Goal: Task Accomplishment & Management: Use online tool/utility

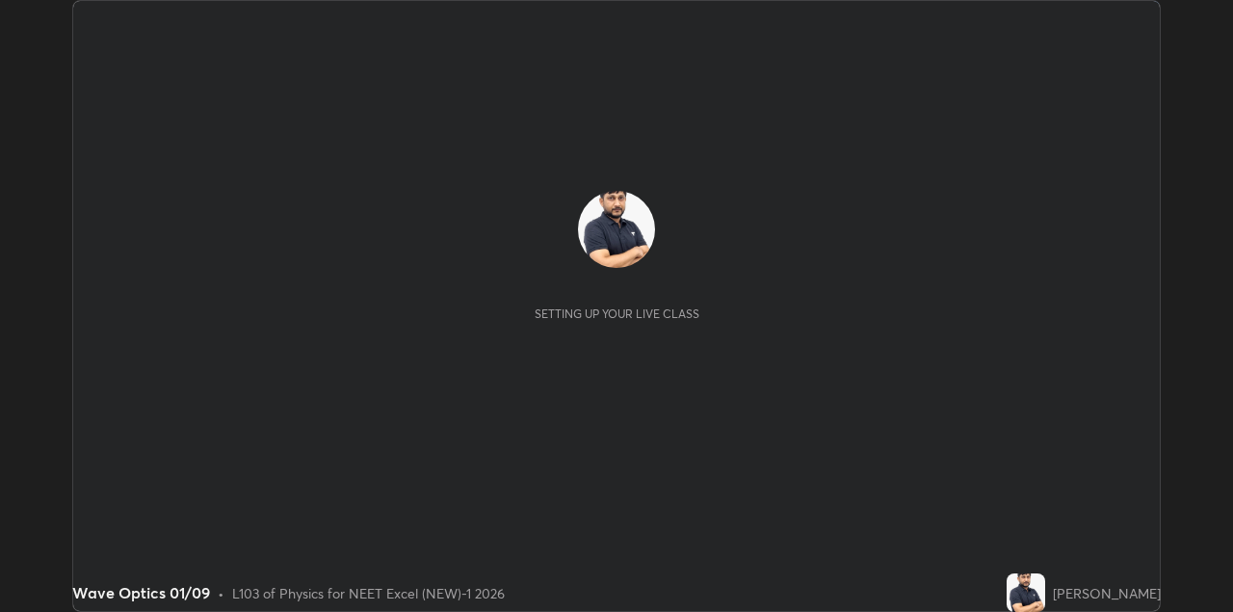
scroll to position [612, 1232]
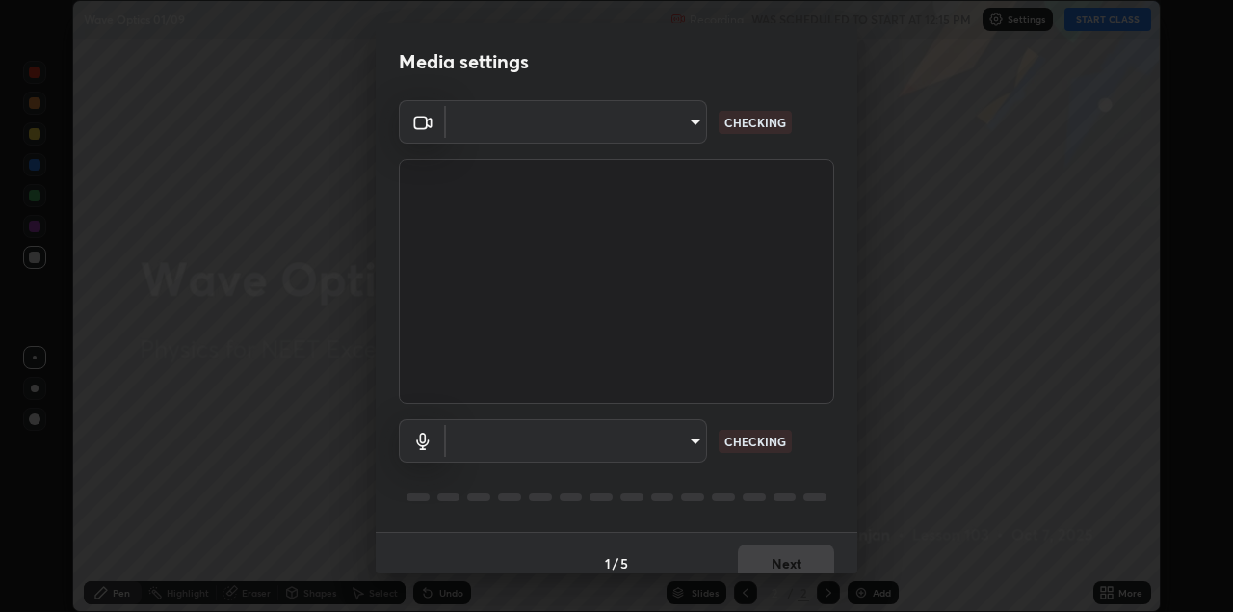
click at [672, 131] on body "Erase all Wave Optics 01/09 Recording WAS SCHEDULED TO START AT 12:15 PM Settin…" at bounding box center [616, 306] width 1233 height 612
click at [665, 128] on div at bounding box center [616, 306] width 1233 height 612
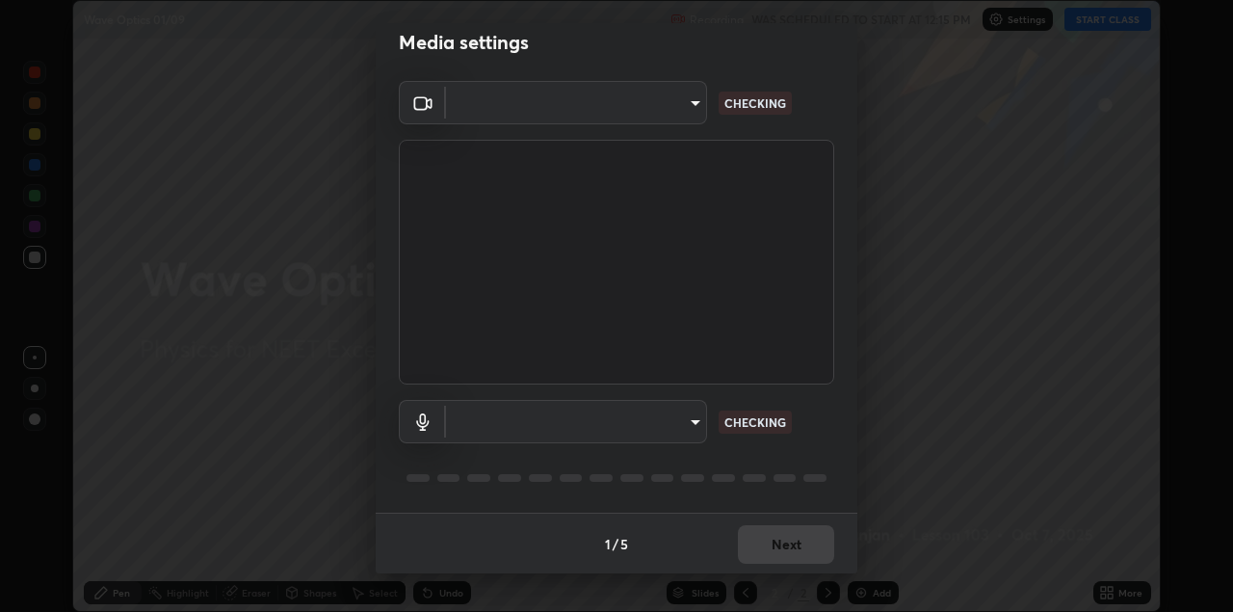
type input "328e6f2585a3e25061caa5f7d933288efad2554777a51eb926c3b8af65148c91"
type input "8561d0645ec67383fa690b6bf58298da522add8bf1cd43f27a04a8968649231f"
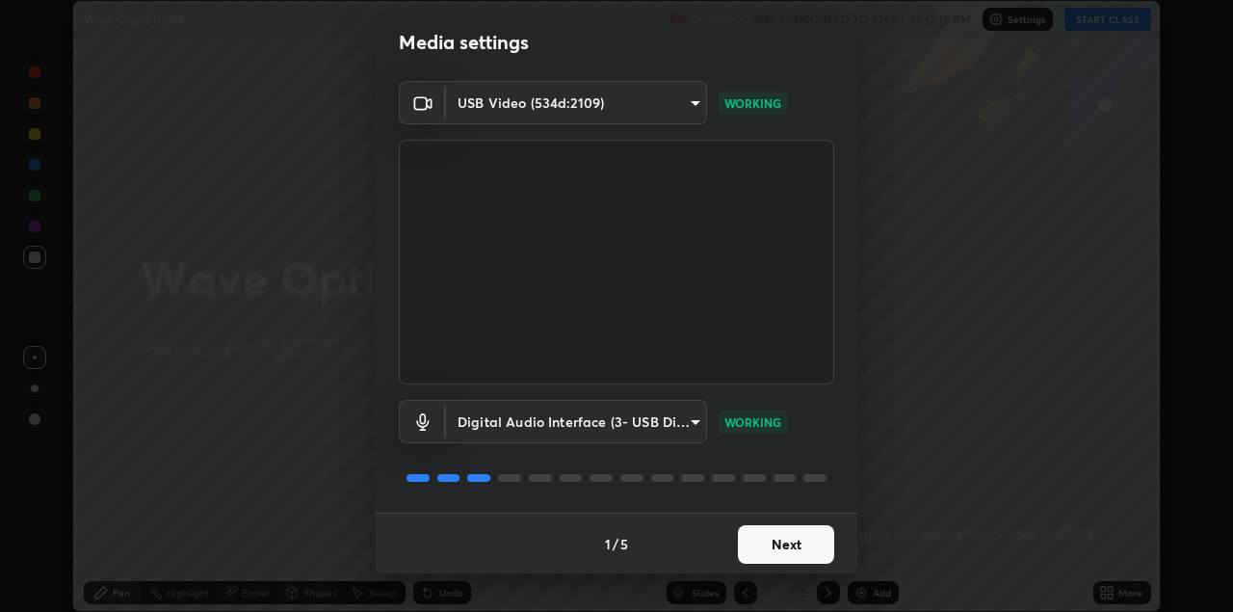
click at [792, 541] on button "Next" at bounding box center [786, 544] width 96 height 39
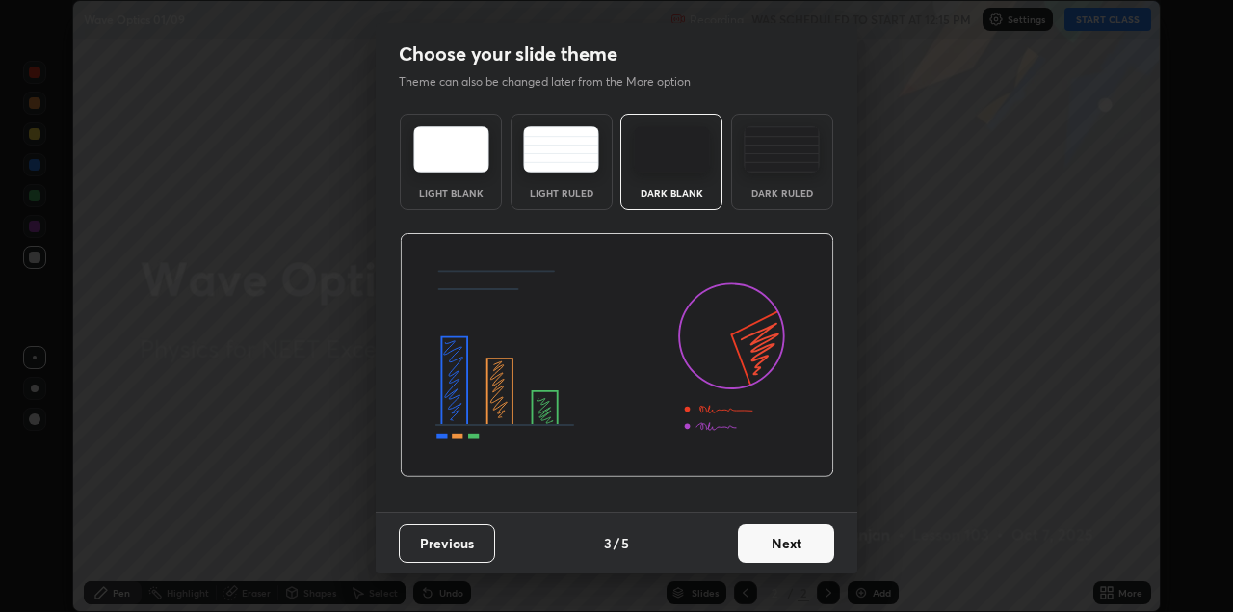
click at [803, 540] on button "Next" at bounding box center [786, 543] width 96 height 39
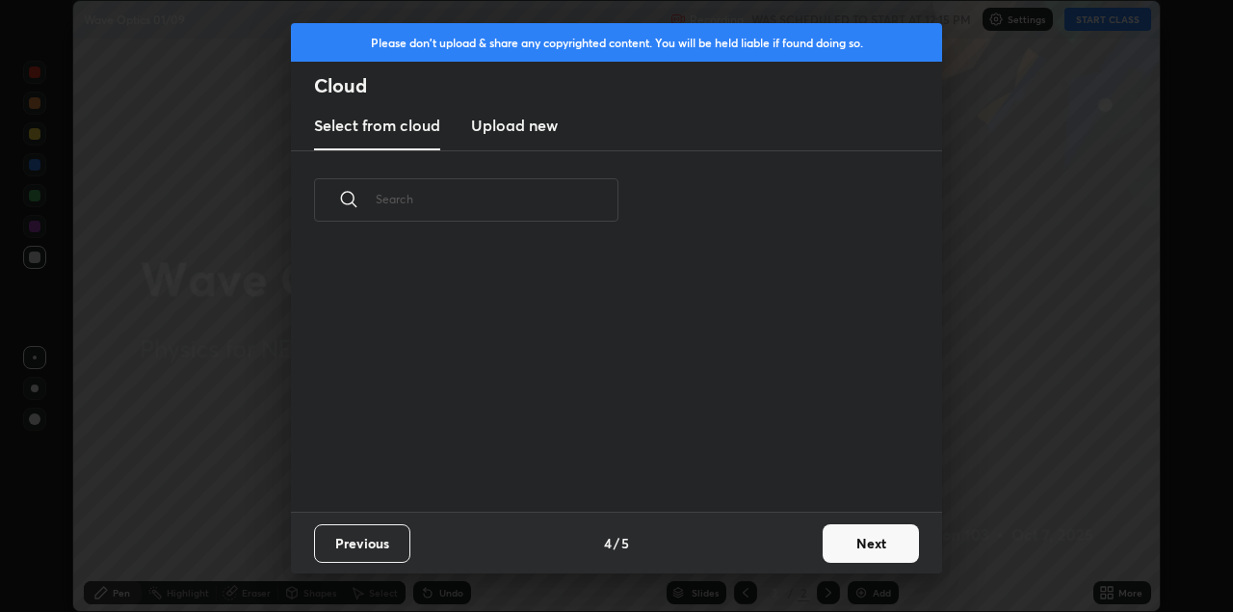
click at [816, 539] on div "Previous 4 / 5 Next" at bounding box center [616, 543] width 651 height 62
click at [863, 545] on button "Next" at bounding box center [871, 543] width 96 height 39
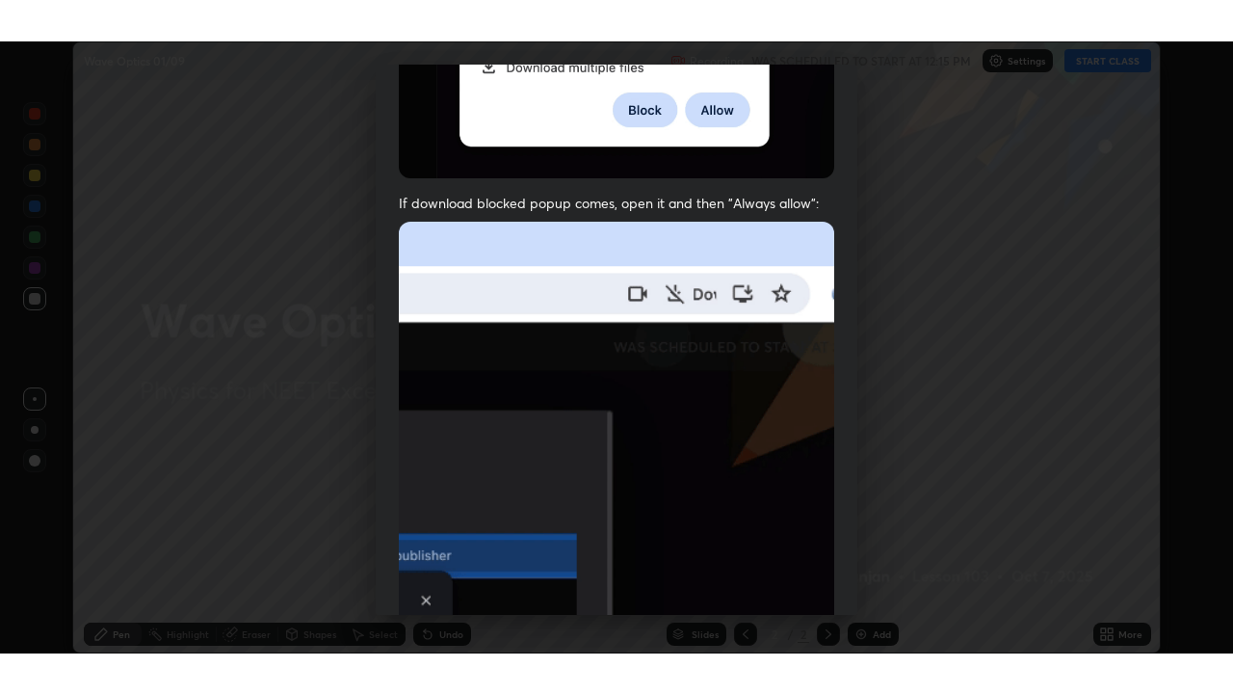
scroll to position [413, 0]
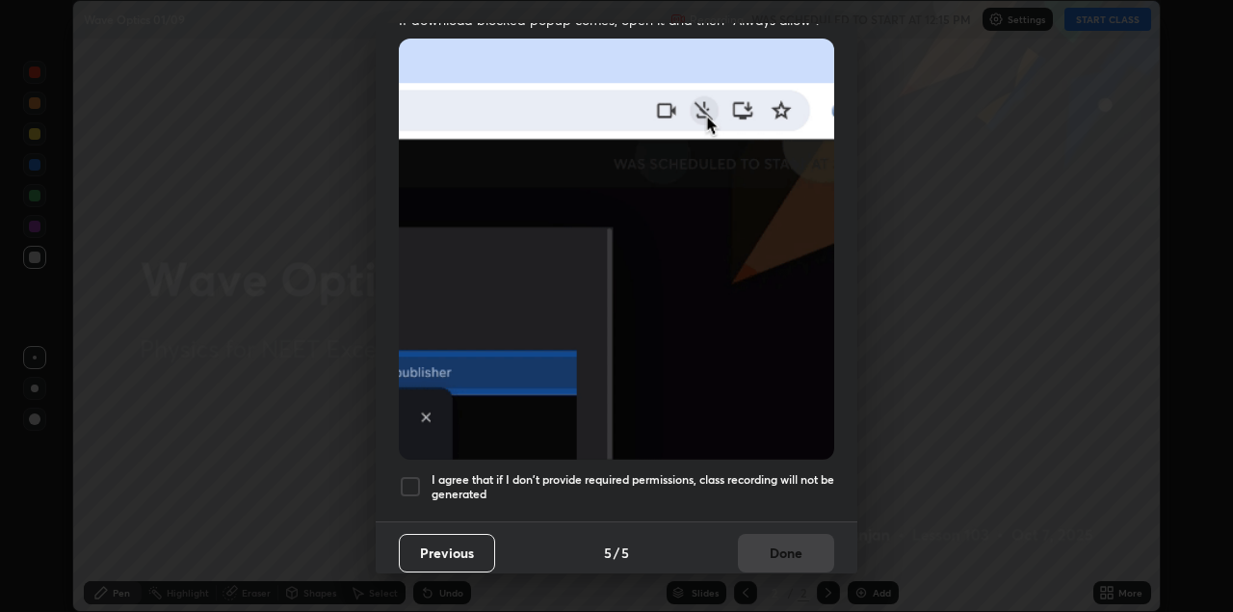
click at [408, 475] on div at bounding box center [410, 486] width 23 height 23
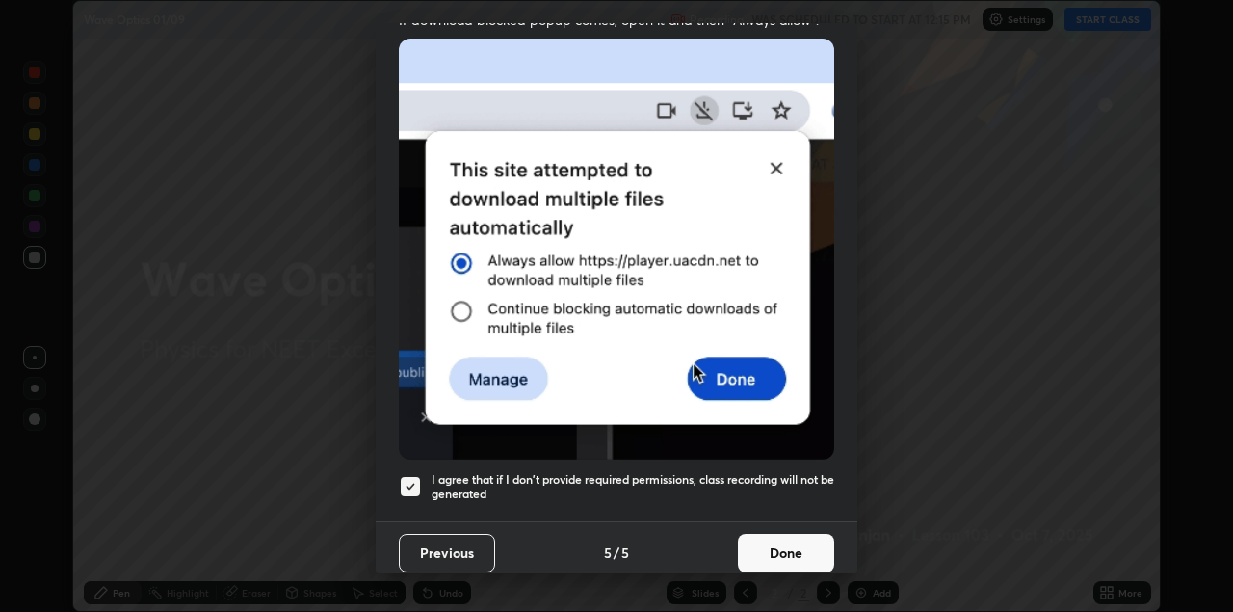
click at [774, 534] on button "Done" at bounding box center [786, 553] width 96 height 39
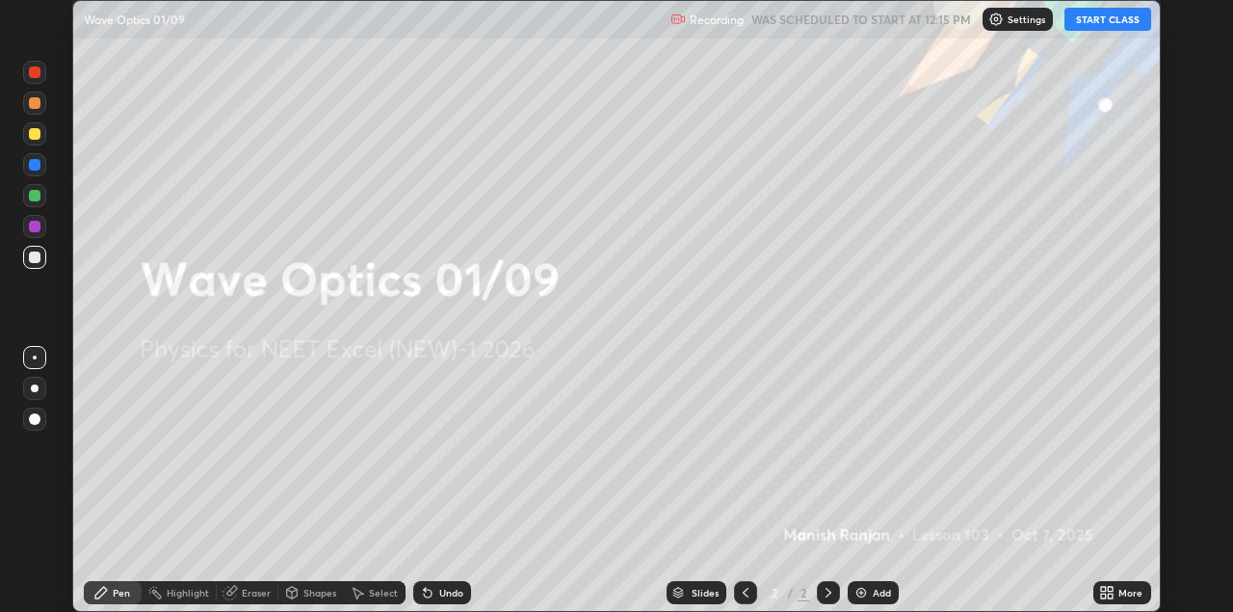
click at [1105, 591] on icon at bounding box center [1103, 589] width 5 height 5
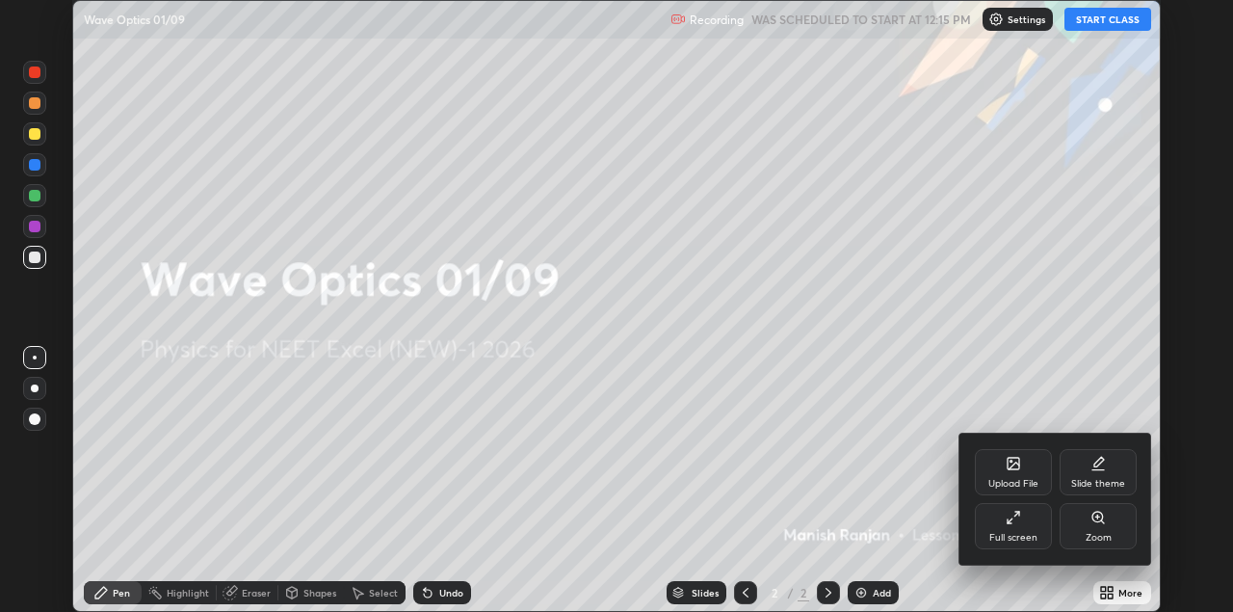
click at [1010, 544] on div "Full screen" at bounding box center [1013, 526] width 77 height 46
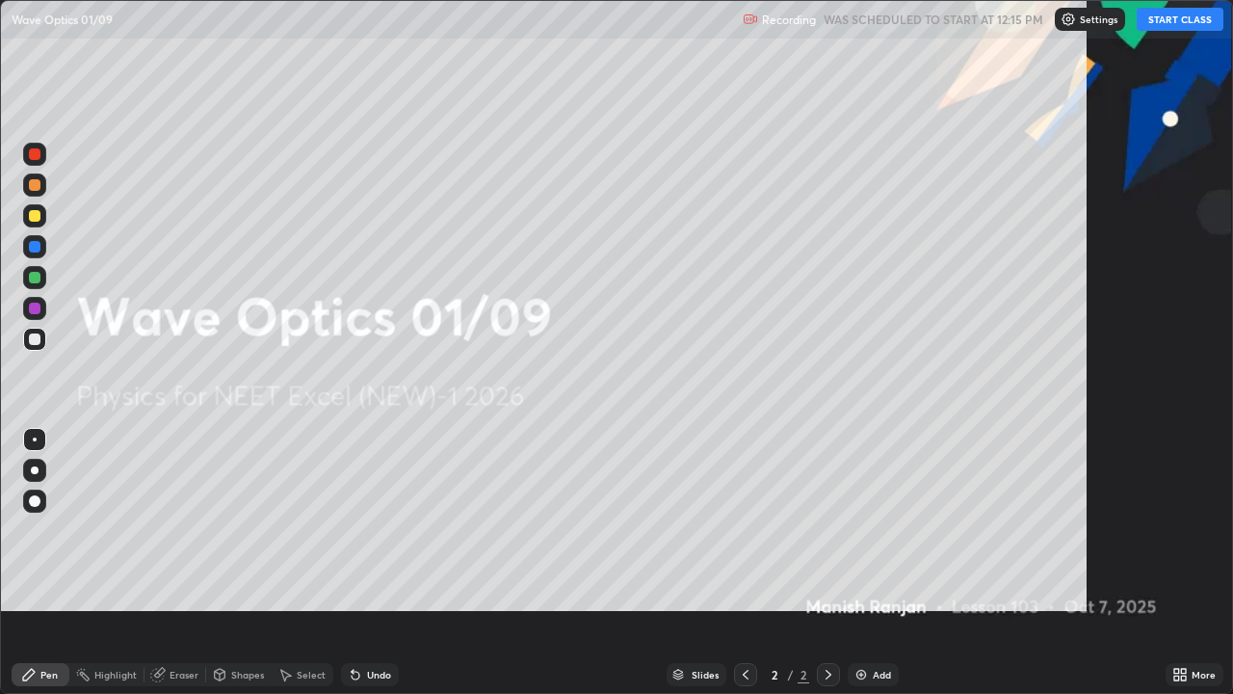
scroll to position [694, 1233]
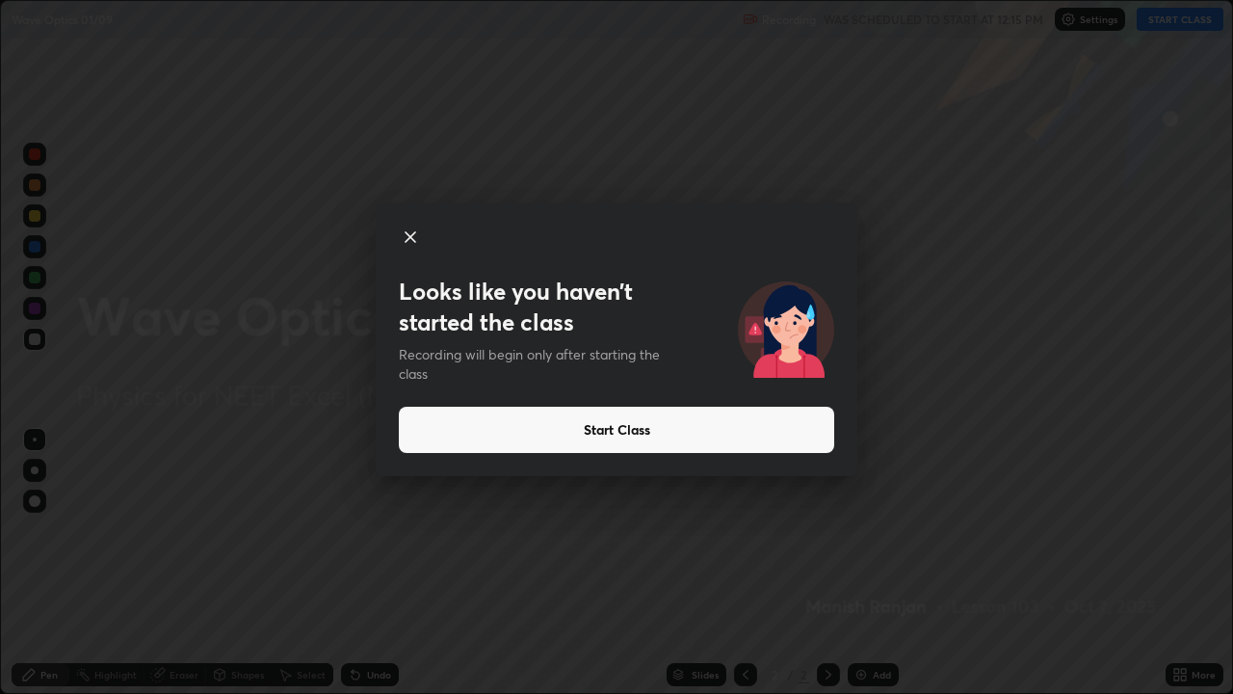
click at [673, 430] on button "Start Class" at bounding box center [616, 430] width 435 height 46
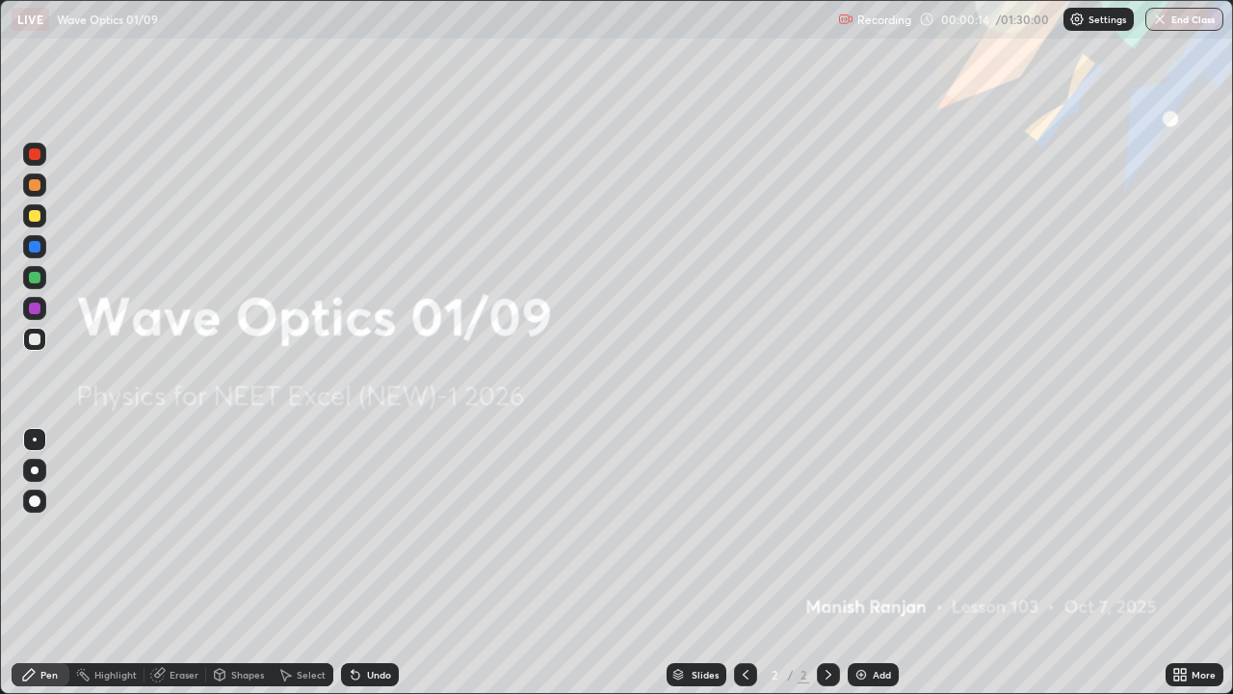
click at [854, 611] on img at bounding box center [861, 674] width 15 height 15
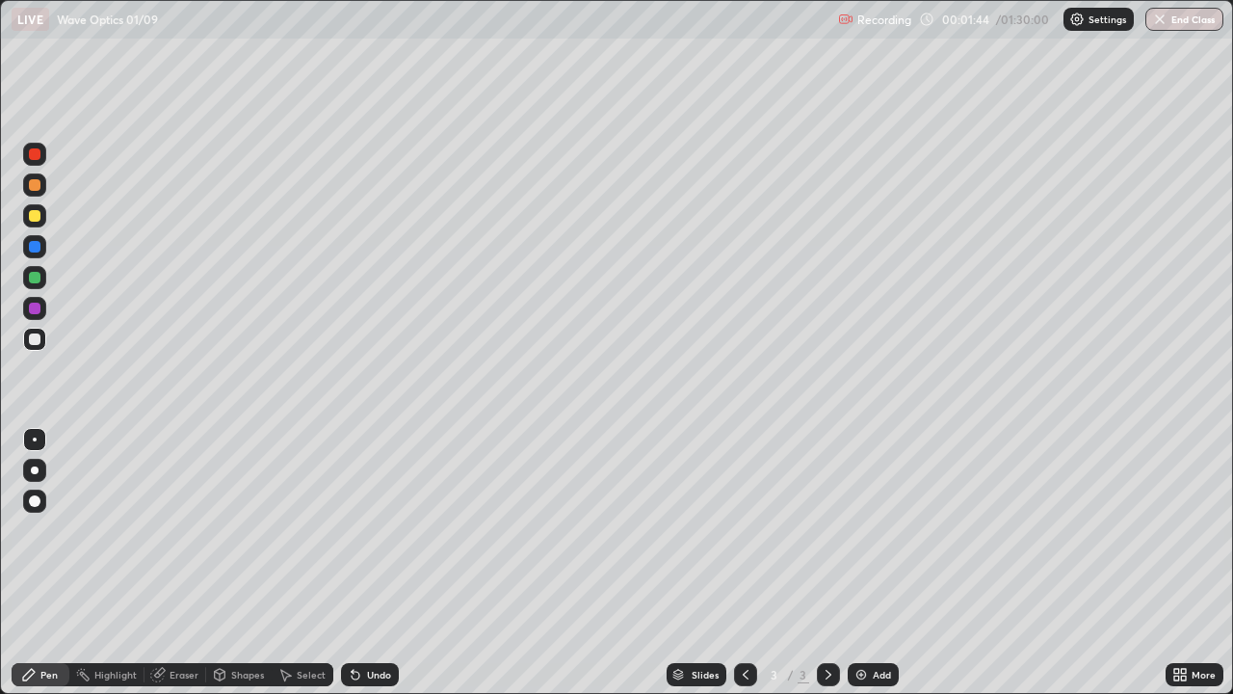
click at [37, 215] on div at bounding box center [35, 216] width 12 height 12
click at [38, 339] on div at bounding box center [35, 339] width 12 height 12
click at [37, 217] on div at bounding box center [35, 216] width 12 height 12
click at [32, 338] on div at bounding box center [35, 339] width 12 height 12
click at [856, 611] on img at bounding box center [861, 674] width 15 height 15
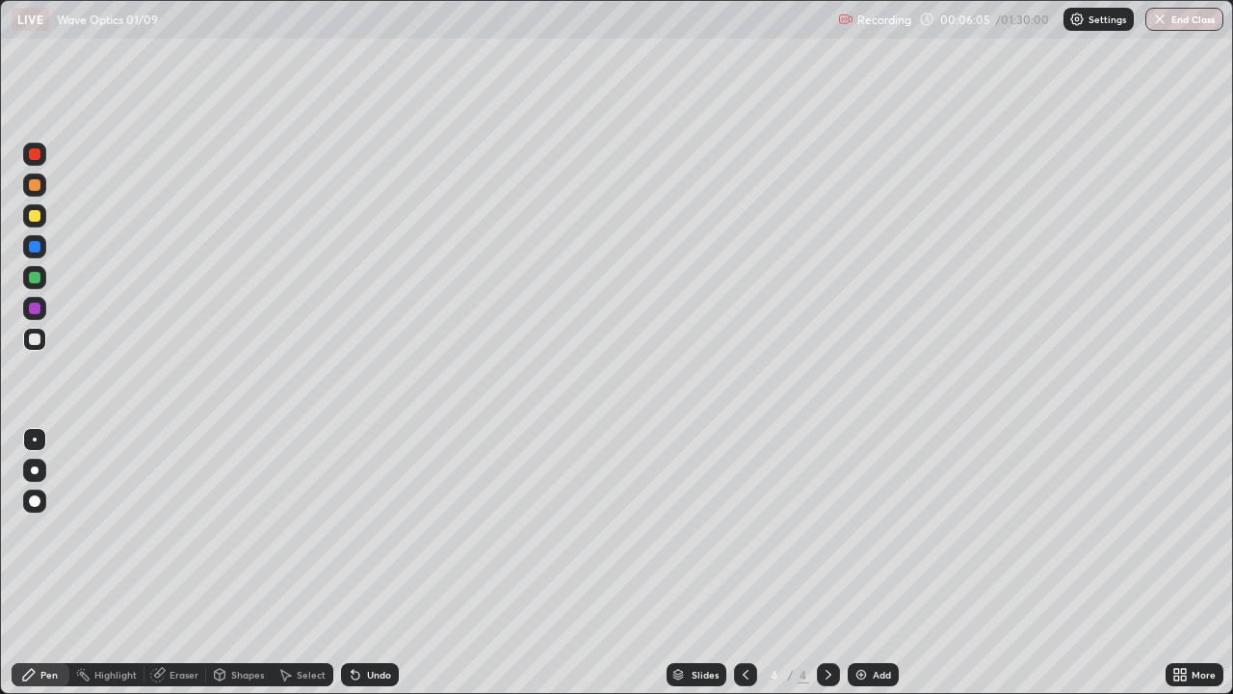
click at [37, 218] on div at bounding box center [35, 216] width 12 height 12
click at [36, 187] on div at bounding box center [35, 185] width 12 height 12
click at [35, 340] on div at bounding box center [35, 339] width 12 height 12
click at [32, 217] on div at bounding box center [35, 216] width 12 height 12
click at [0, 398] on div "Setting up your live class" at bounding box center [616, 347] width 1233 height 694
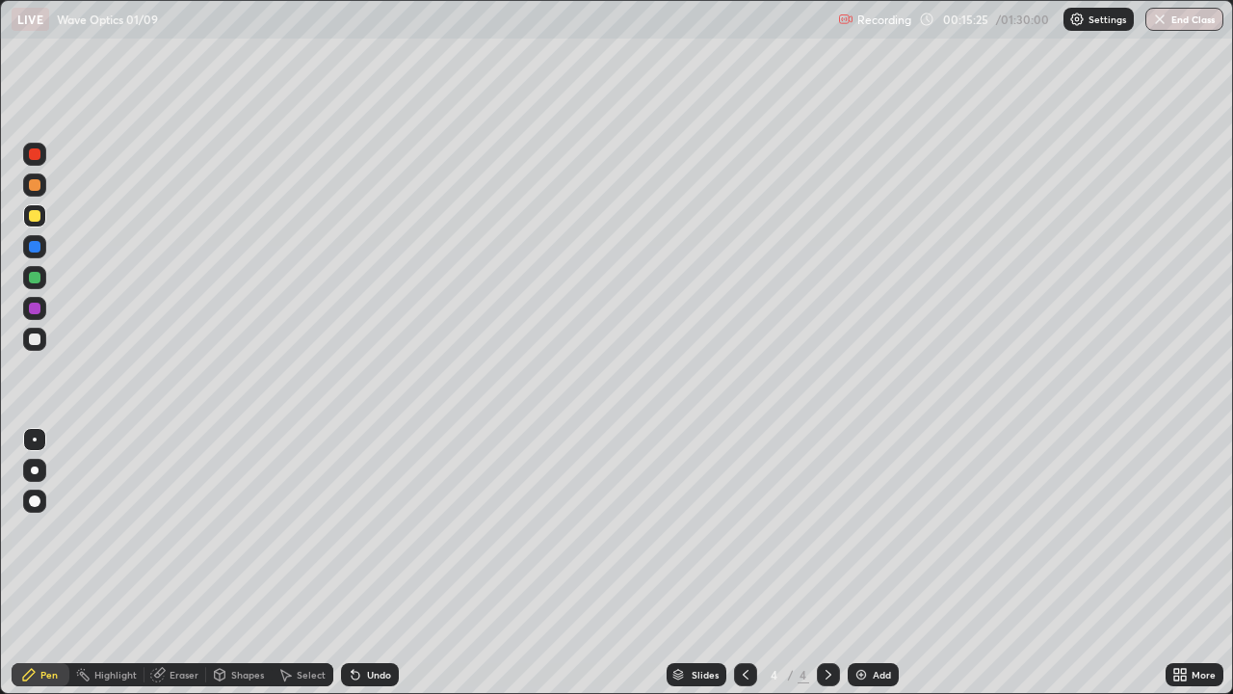
click at [857, 611] on img at bounding box center [861, 674] width 15 height 15
click at [39, 344] on div at bounding box center [34, 339] width 23 height 23
click at [36, 221] on div at bounding box center [35, 216] width 12 height 12
click at [42, 343] on div at bounding box center [34, 339] width 23 height 23
click at [36, 278] on div at bounding box center [35, 278] width 12 height 12
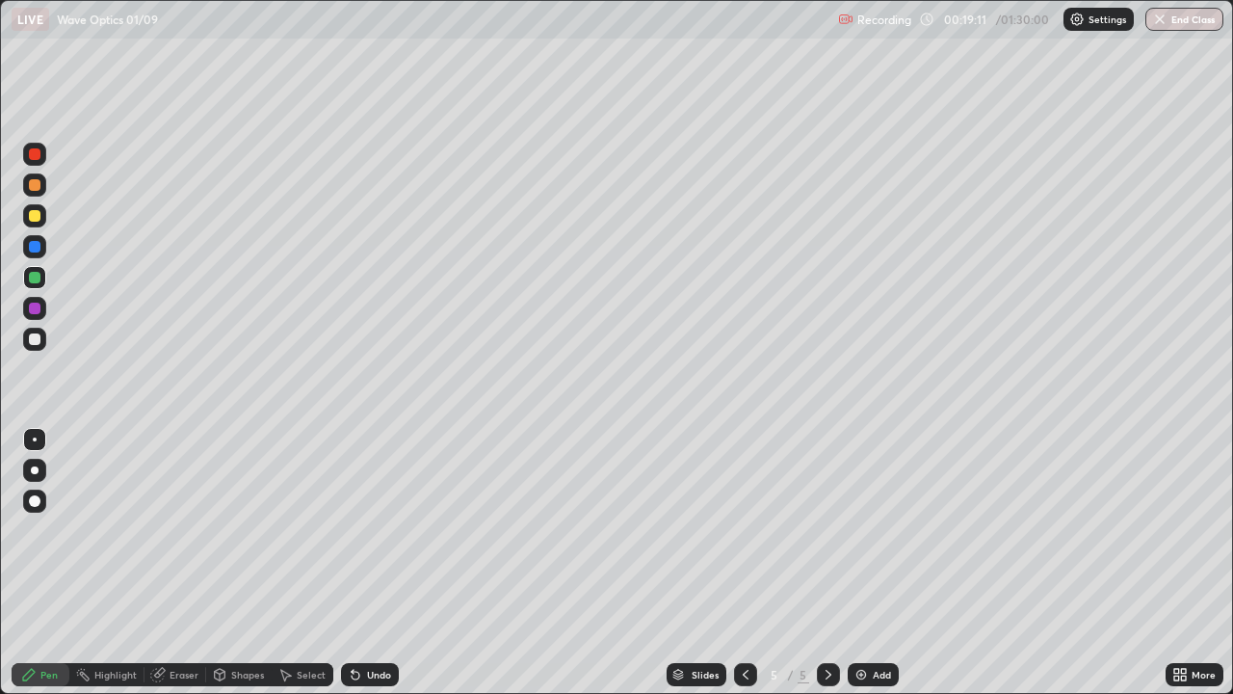
click at [40, 214] on div at bounding box center [35, 216] width 12 height 12
click at [36, 186] on div at bounding box center [35, 185] width 12 height 12
click at [34, 338] on div at bounding box center [35, 339] width 12 height 12
click at [856, 611] on img at bounding box center [861, 674] width 15 height 15
click at [31, 341] on div at bounding box center [35, 339] width 12 height 12
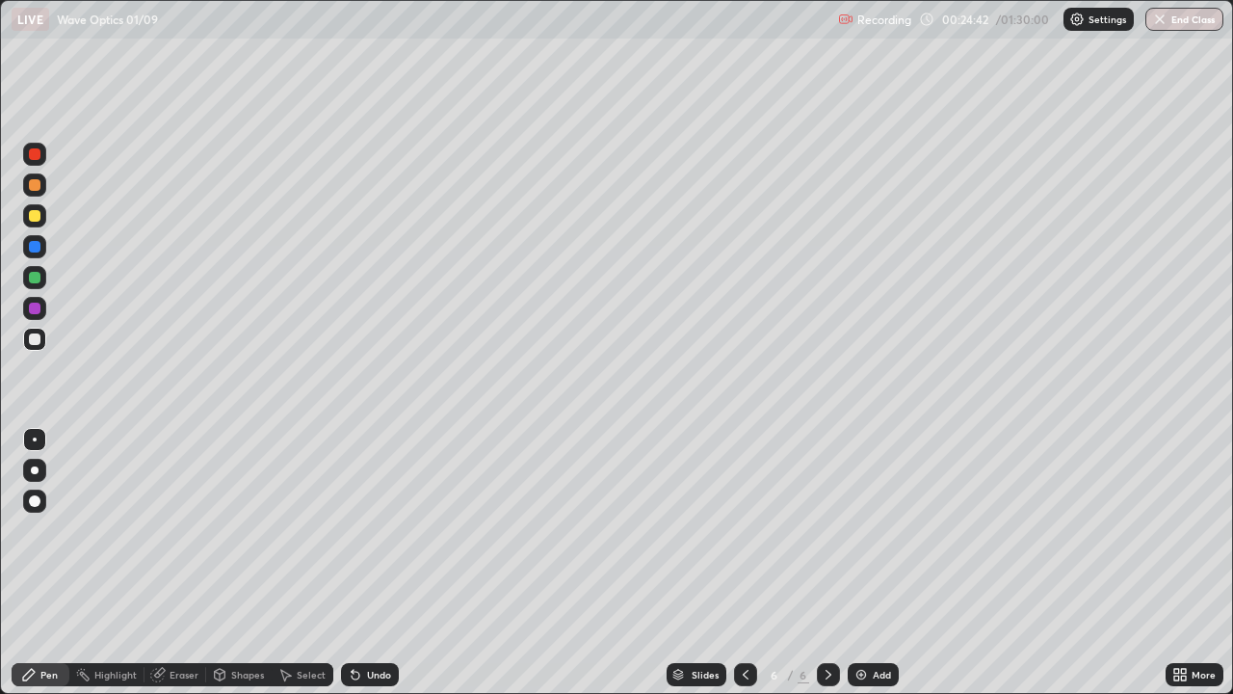
click at [35, 218] on div at bounding box center [35, 216] width 12 height 12
click at [33, 344] on div at bounding box center [35, 339] width 12 height 12
click at [36, 183] on div at bounding box center [35, 185] width 12 height 12
click at [36, 282] on div at bounding box center [35, 278] width 12 height 12
click at [35, 215] on div at bounding box center [35, 216] width 12 height 12
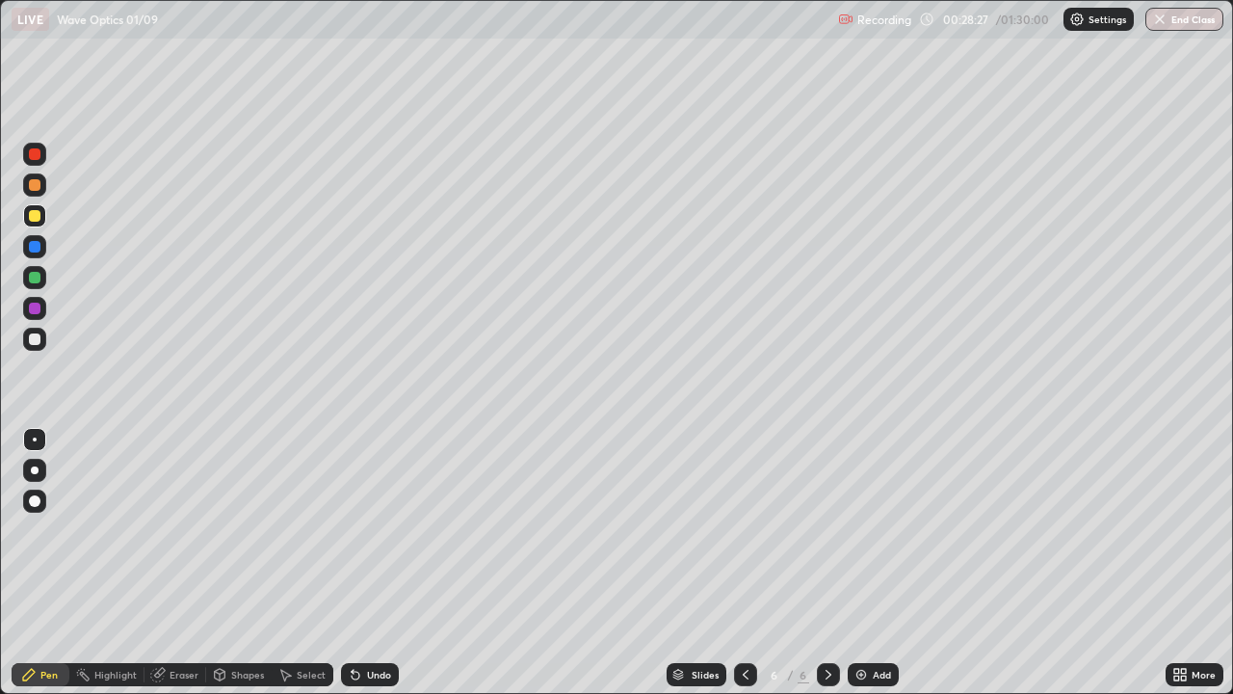
click at [40, 334] on div at bounding box center [34, 339] width 23 height 23
click at [855, 611] on img at bounding box center [861, 674] width 15 height 15
click at [36, 184] on div at bounding box center [35, 185] width 12 height 12
click at [36, 220] on div at bounding box center [35, 216] width 12 height 12
click at [36, 339] on div at bounding box center [35, 339] width 12 height 12
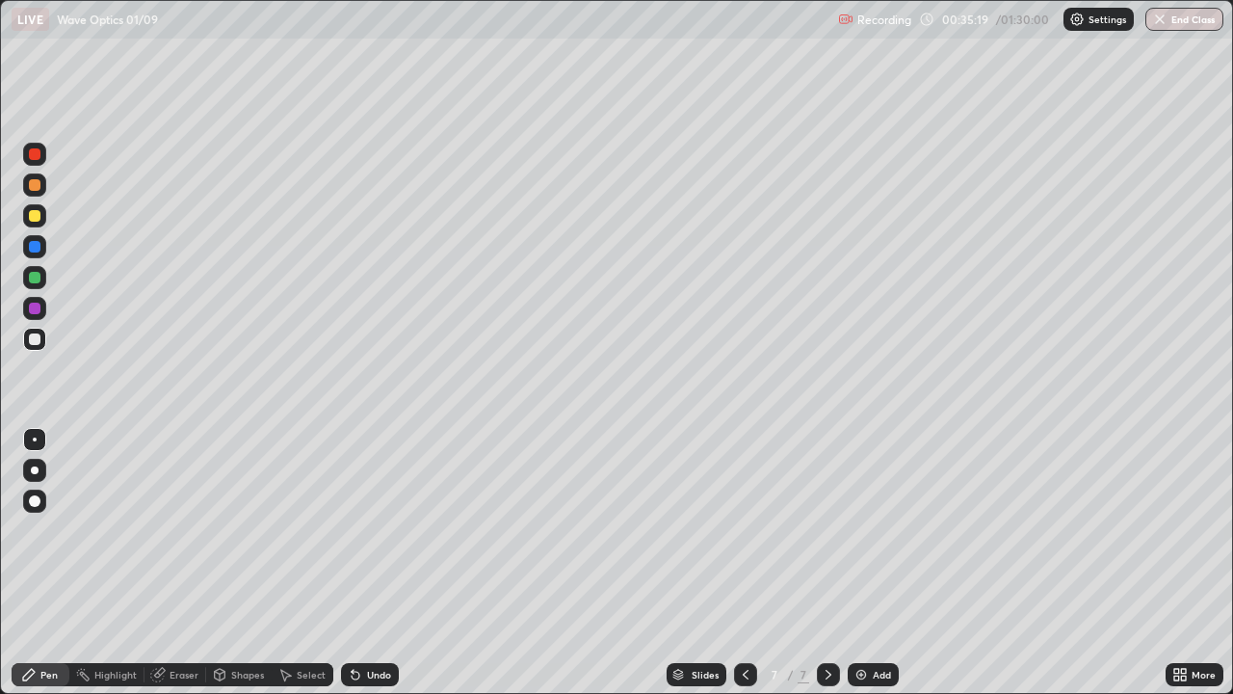
click at [34, 217] on div at bounding box center [35, 216] width 12 height 12
click at [32, 337] on div at bounding box center [35, 339] width 12 height 12
click at [40, 214] on div at bounding box center [35, 216] width 12 height 12
click at [861, 611] on img at bounding box center [861, 674] width 15 height 15
click at [38, 217] on div at bounding box center [35, 216] width 12 height 12
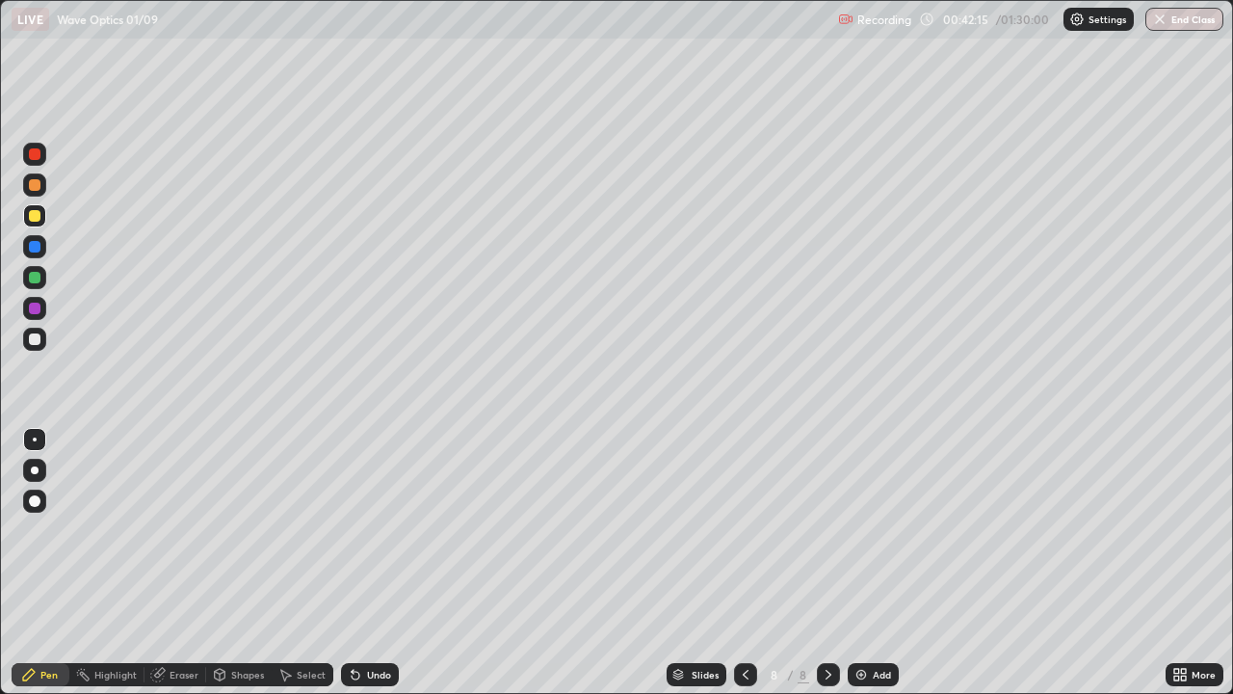
click at [33, 338] on div at bounding box center [35, 339] width 12 height 12
click at [38, 305] on div at bounding box center [35, 309] width 12 height 12
click at [33, 339] on div at bounding box center [35, 339] width 12 height 12
click at [854, 611] on img at bounding box center [861, 674] width 15 height 15
click at [35, 216] on div at bounding box center [35, 216] width 12 height 12
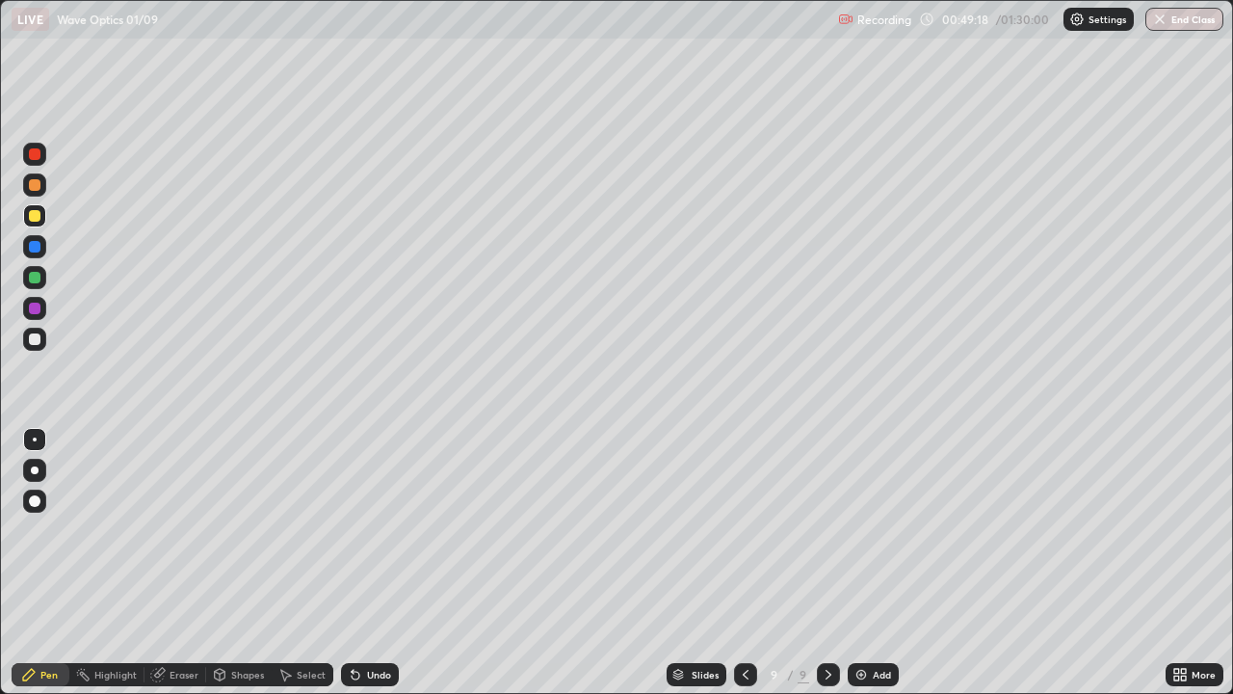
click at [745, 611] on icon at bounding box center [745, 674] width 15 height 15
click at [740, 611] on icon at bounding box center [745, 674] width 15 height 15
click at [822, 611] on icon at bounding box center [828, 674] width 15 height 15
click at [861, 611] on img at bounding box center [861, 674] width 15 height 15
click at [856, 611] on img at bounding box center [861, 674] width 15 height 15
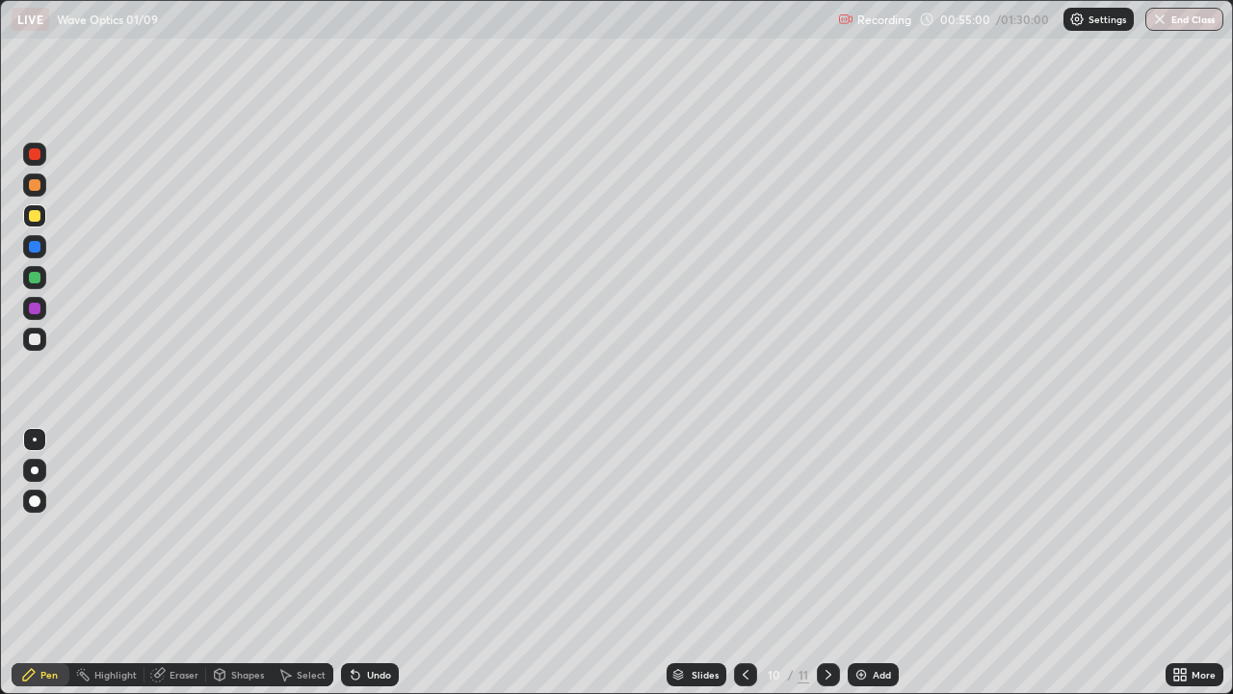
click at [37, 339] on div at bounding box center [35, 339] width 12 height 12
click at [31, 218] on div at bounding box center [35, 216] width 12 height 12
click at [856, 611] on img at bounding box center [861, 674] width 15 height 15
click at [35, 337] on div at bounding box center [35, 339] width 12 height 12
click at [861, 611] on img at bounding box center [861, 674] width 15 height 15
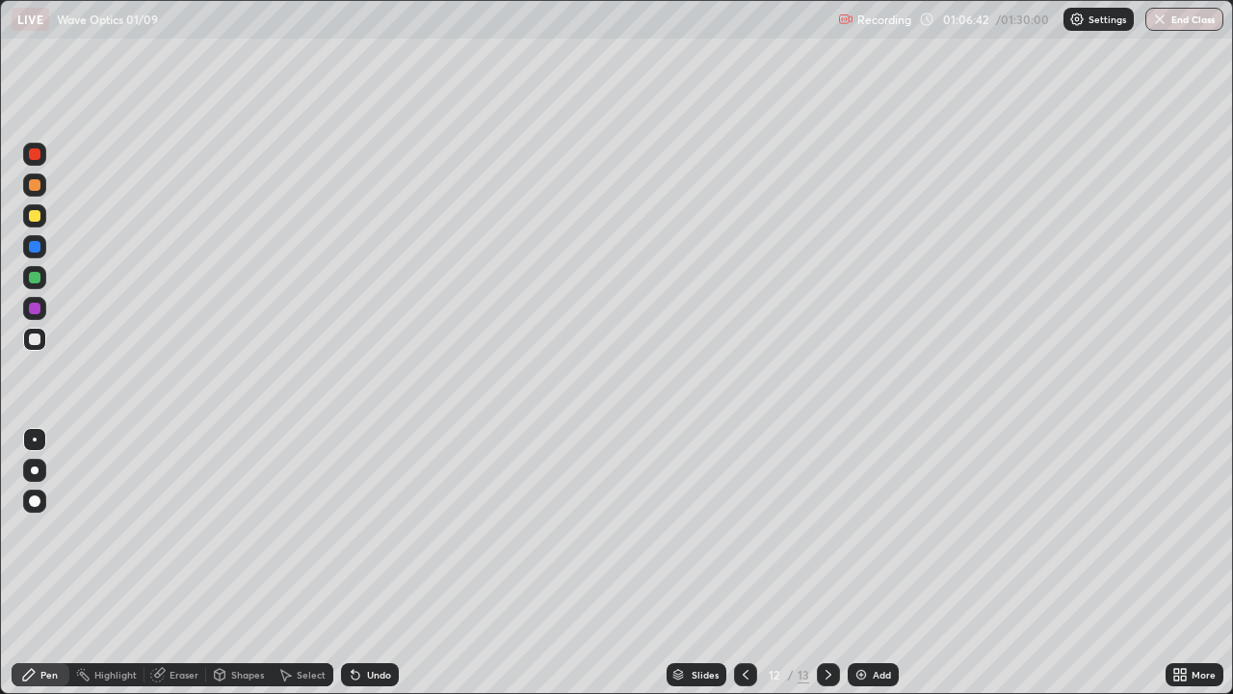
click at [35, 215] on div at bounding box center [35, 216] width 12 height 12
click at [39, 184] on div at bounding box center [35, 185] width 12 height 12
click at [38, 282] on div at bounding box center [35, 278] width 12 height 12
click at [40, 336] on div at bounding box center [35, 339] width 12 height 12
click at [35, 251] on div at bounding box center [35, 247] width 12 height 12
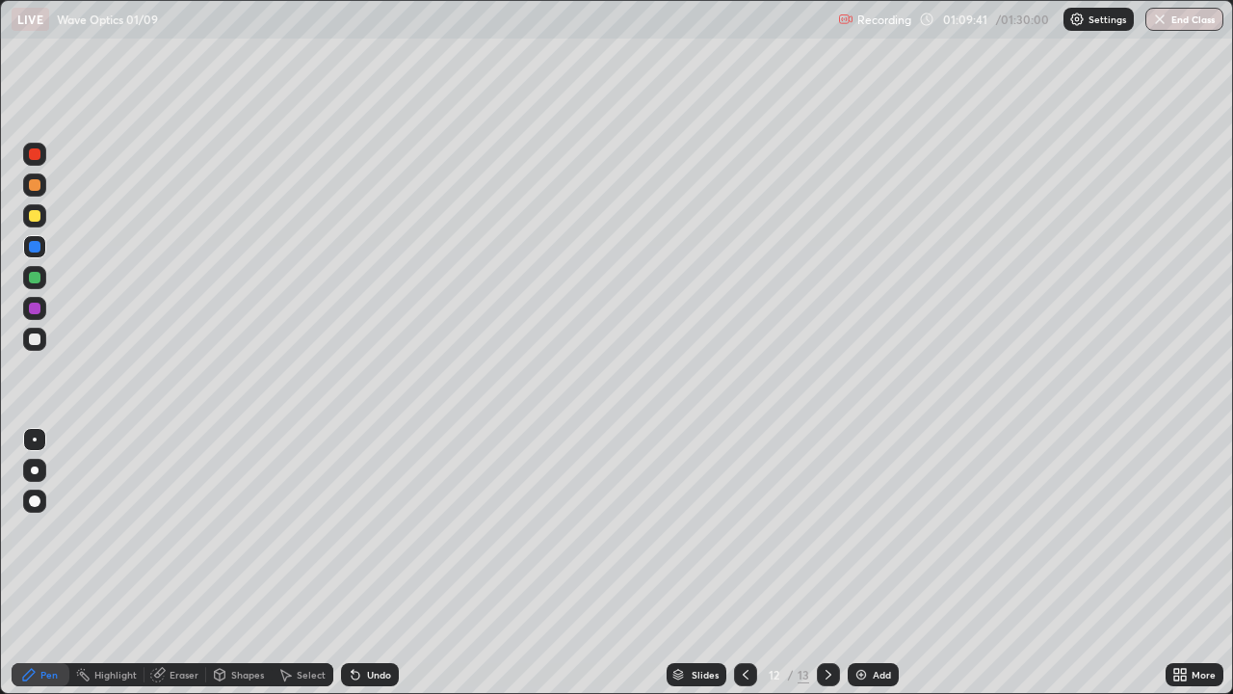
click at [39, 278] on div at bounding box center [35, 278] width 12 height 12
click at [33, 214] on div at bounding box center [35, 216] width 12 height 12
click at [855, 611] on img at bounding box center [861, 674] width 15 height 15
click at [742, 611] on icon at bounding box center [745, 674] width 15 height 15
click at [855, 611] on img at bounding box center [861, 674] width 15 height 15
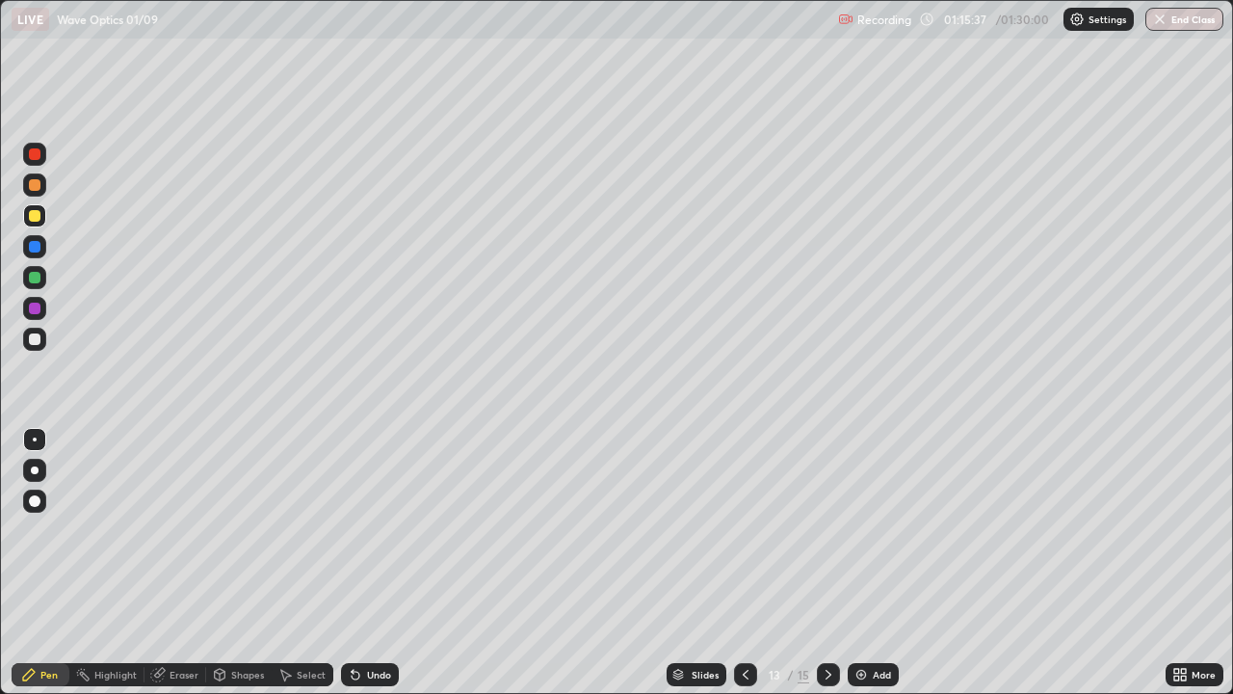
click at [32, 338] on div at bounding box center [35, 339] width 12 height 12
click at [35, 250] on div at bounding box center [35, 247] width 12 height 12
click at [44, 190] on div at bounding box center [34, 184] width 23 height 23
click at [1162, 23] on img "button" at bounding box center [1159, 19] width 15 height 15
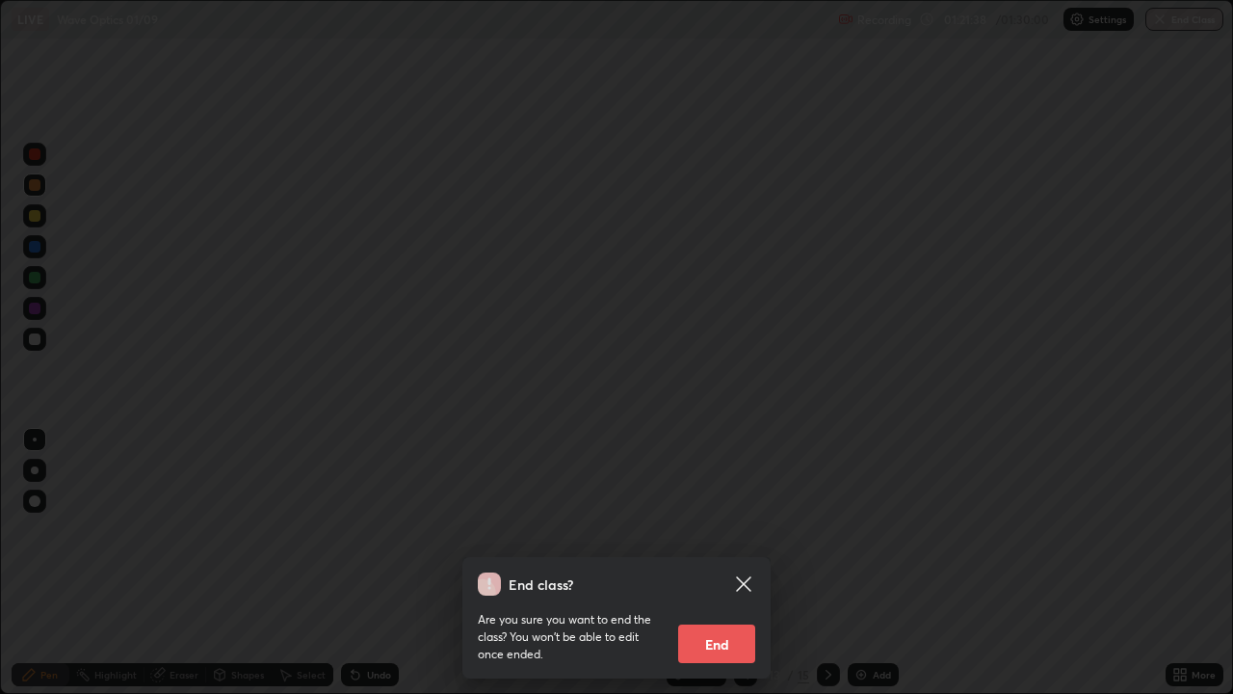
click at [727, 611] on button "End" at bounding box center [716, 643] width 77 height 39
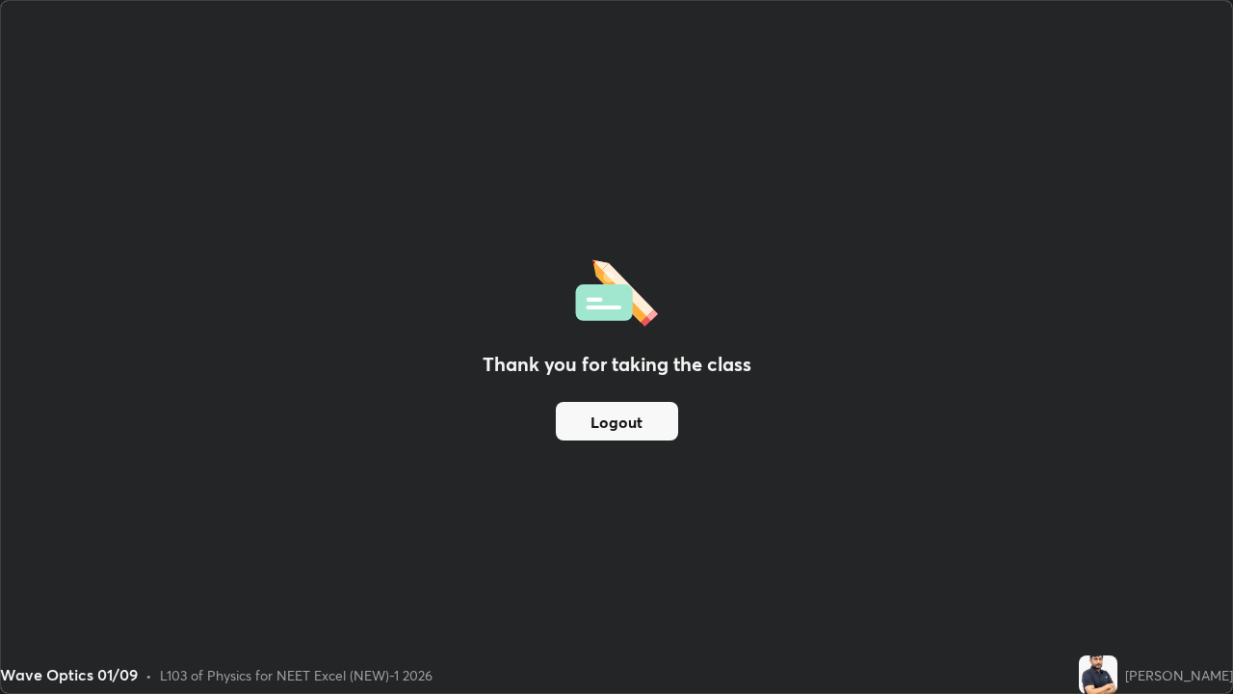
click at [633, 426] on button "Logout" at bounding box center [617, 421] width 122 height 39
